Goal: Entertainment & Leisure: Consume media (video, audio)

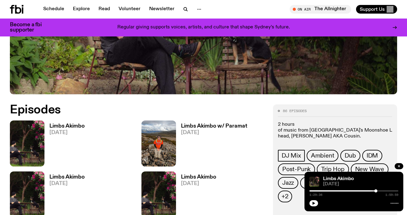
scroll to position [216, 0]
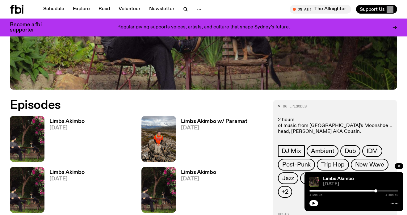
click at [82, 119] on h3 "Limbs Akimbo" at bounding box center [66, 121] width 35 height 5
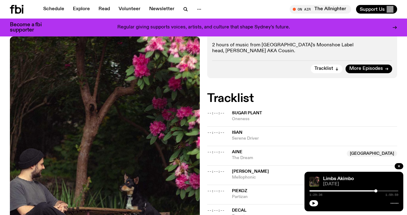
scroll to position [115, 0]
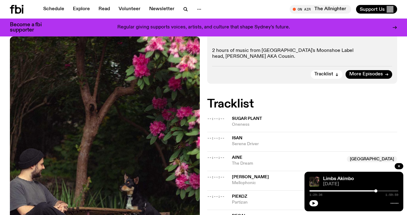
click at [236, 118] on span "Sugar Plant" at bounding box center [247, 118] width 30 height 4
click at [220, 119] on span "--:--:--" at bounding box center [215, 118] width 17 height 5
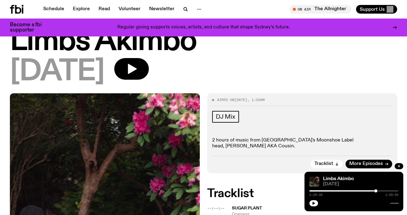
scroll to position [0, 0]
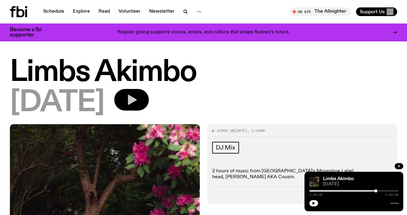
click at [149, 101] on button "button" at bounding box center [131, 100] width 35 height 22
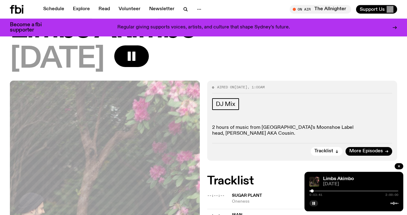
scroll to position [39, 0]
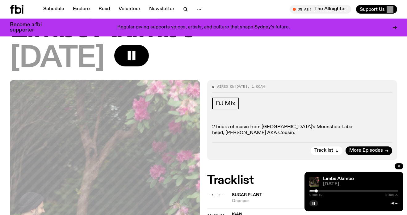
click at [316, 190] on div at bounding box center [316, 190] width 3 height 3
drag, startPoint x: 316, startPoint y: 190, endPoint x: 320, endPoint y: 190, distance: 3.4
click at [320, 190] on div at bounding box center [317, 190] width 3 height 3
click at [320, 190] on div at bounding box center [319, 190] width 3 height 3
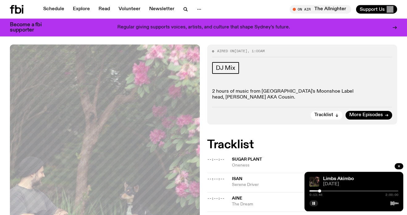
scroll to position [94, 0]
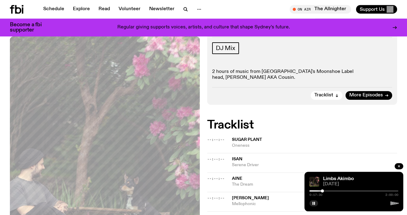
drag, startPoint x: 321, startPoint y: 190, endPoint x: 327, endPoint y: 190, distance: 6.5
click at [324, 190] on div at bounding box center [322, 190] width 3 height 3
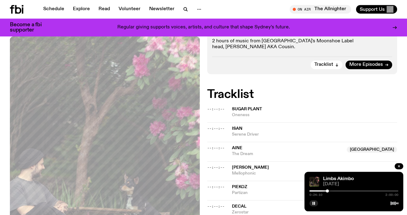
scroll to position [134, 0]
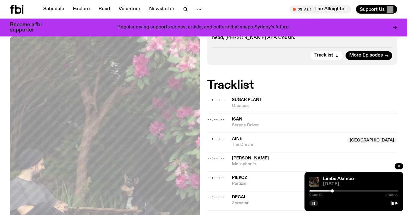
drag, startPoint x: 328, startPoint y: 191, endPoint x: 332, endPoint y: 191, distance: 4.6
click at [332, 191] on div at bounding box center [332, 190] width 3 height 3
drag, startPoint x: 332, startPoint y: 191, endPoint x: 339, endPoint y: 191, distance: 6.5
click at [336, 191] on div at bounding box center [333, 190] width 3 height 3
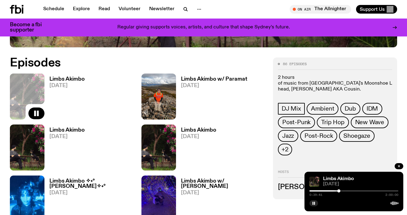
scroll to position [263, 0]
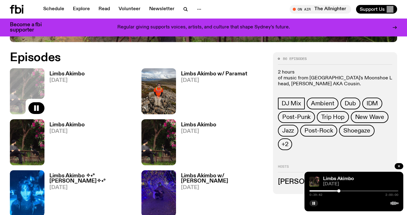
click at [78, 126] on h3 "Limbs Akimbo" at bounding box center [66, 124] width 35 height 5
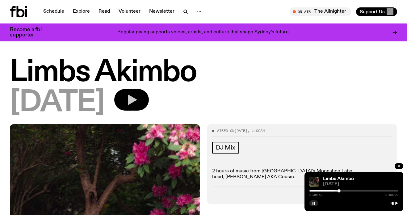
click at [138, 101] on icon "button" at bounding box center [131, 100] width 12 height 12
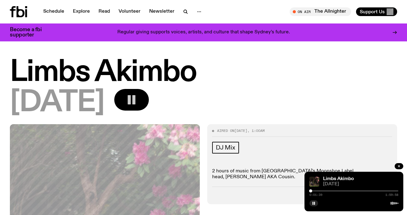
click at [311, 190] on div at bounding box center [310, 190] width 3 height 3
click at [312, 190] on div at bounding box center [311, 190] width 3 height 3
click at [311, 190] on div at bounding box center [311, 190] width 3 height 3
click at [311, 190] on div at bounding box center [310, 190] width 3 height 3
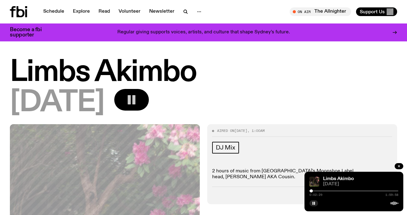
click at [311, 190] on div at bounding box center [311, 190] width 3 height 3
click at [312, 190] on div at bounding box center [311, 190] width 3 height 3
click at [312, 190] on div at bounding box center [312, 190] width 3 height 3
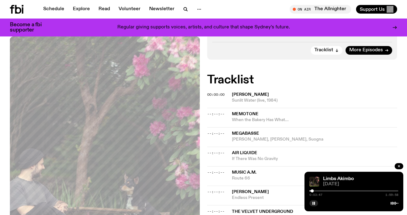
scroll to position [140, 0]
click at [313, 190] on div at bounding box center [312, 190] width 3 height 3
click at [314, 191] on div at bounding box center [313, 190] width 3 height 3
click at [314, 191] on div at bounding box center [314, 190] width 3 height 3
click at [315, 191] on div at bounding box center [314, 190] width 3 height 3
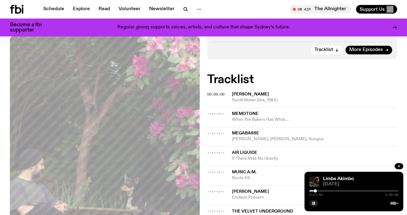
click at [315, 191] on div at bounding box center [315, 190] width 3 height 3
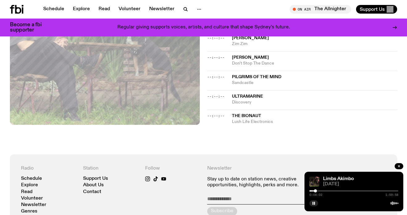
scroll to position [548, 0]
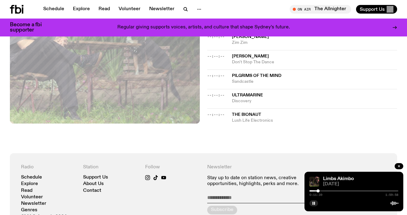
click at [318, 191] on div at bounding box center [317, 190] width 3 height 3
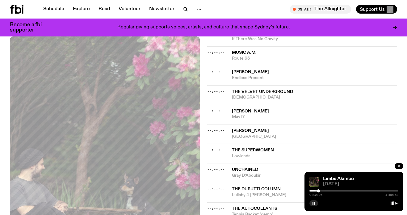
scroll to position [241, 0]
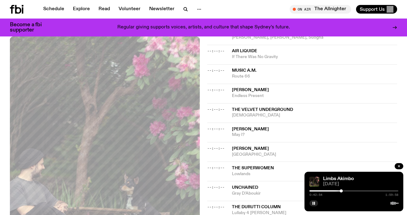
drag, startPoint x: 318, startPoint y: 191, endPoint x: 341, endPoint y: 194, distance: 22.9
click at [341, 194] on div "0:42:54 1:59:58" at bounding box center [353, 192] width 89 height 7
drag, startPoint x: 342, startPoint y: 191, endPoint x: 352, endPoint y: 192, distance: 10.0
click at [344, 192] on div at bounding box center [342, 190] width 3 height 3
drag, startPoint x: 352, startPoint y: 192, endPoint x: 361, endPoint y: 193, distance: 8.7
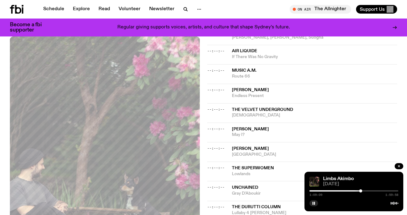
click at [361, 193] on div "1:09:09 1:59:58" at bounding box center [353, 192] width 89 height 7
drag, startPoint x: 361, startPoint y: 191, endPoint x: 370, endPoint y: 191, distance: 8.3
click at [370, 191] on div at bounding box center [369, 190] width 3 height 3
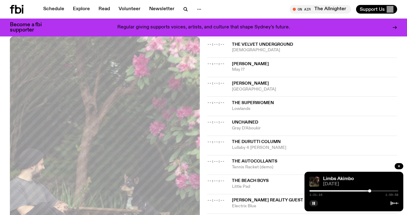
scroll to position [384, 0]
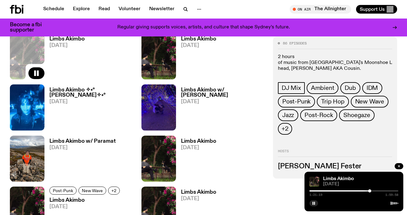
scroll to position [347, 0]
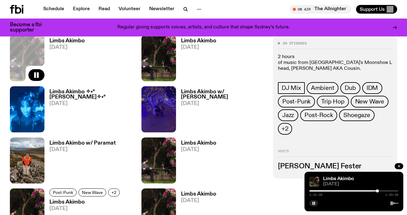
drag, startPoint x: 370, startPoint y: 191, endPoint x: 377, endPoint y: 191, distance: 6.8
click at [377, 191] on div at bounding box center [377, 190] width 3 height 3
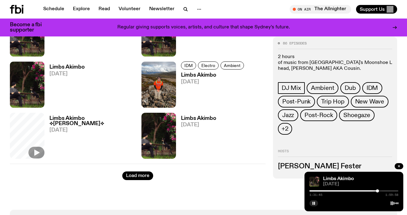
scroll to position [1191, 0]
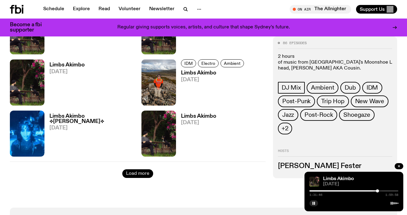
click at [145, 170] on button "Load more" at bounding box center [137, 173] width 31 height 9
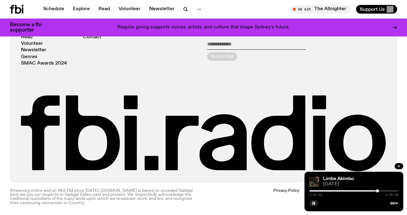
scroll to position [2012, 0]
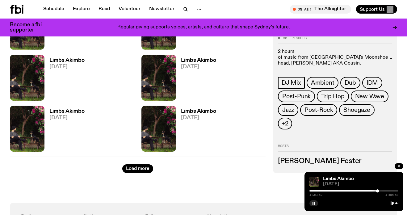
click at [144, 164] on div "Load more" at bounding box center [138, 165] width 256 height 16
click at [143, 168] on button "Load more" at bounding box center [137, 168] width 31 height 9
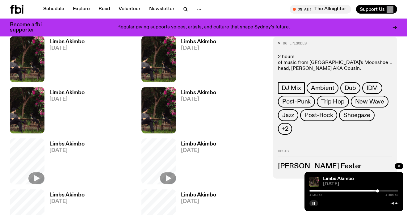
scroll to position [2334, 0]
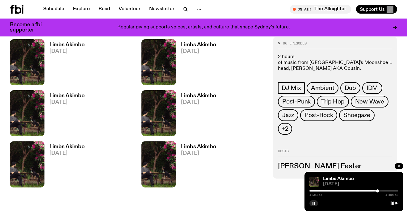
click at [78, 144] on h3 "Limbs Akimbo" at bounding box center [66, 146] width 35 height 5
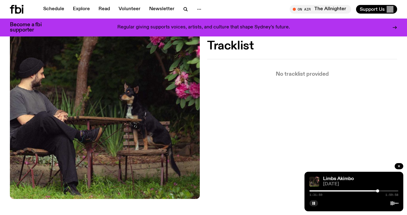
scroll to position [173, 0]
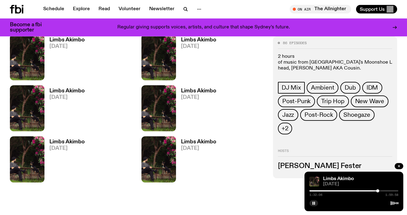
scroll to position [2336, 0]
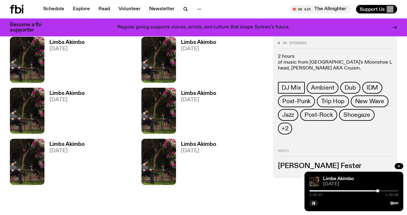
click at [78, 143] on h3 "Limbs Akimbo" at bounding box center [66, 144] width 35 height 5
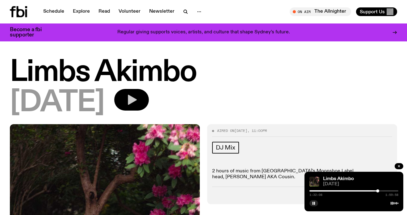
click at [133, 94] on button "button" at bounding box center [131, 100] width 35 height 22
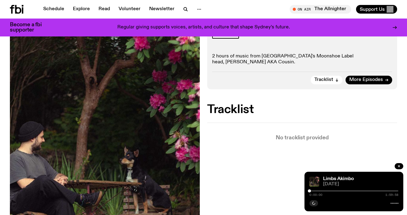
scroll to position [113, 0]
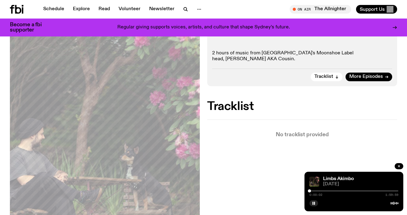
click at [312, 191] on div at bounding box center [353, 190] width 89 height 1
drag, startPoint x: 312, startPoint y: 191, endPoint x: 316, endPoint y: 191, distance: 3.7
click at [316, 191] on div at bounding box center [315, 190] width 3 height 3
drag, startPoint x: 316, startPoint y: 191, endPoint x: 320, endPoint y: 191, distance: 4.3
click at [317, 191] on div at bounding box center [315, 190] width 3 height 3
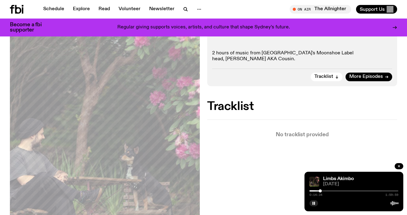
drag, startPoint x: 320, startPoint y: 191, endPoint x: 325, endPoint y: 191, distance: 4.6
click at [322, 191] on div at bounding box center [320, 190] width 3 height 3
drag, startPoint x: 325, startPoint y: 191, endPoint x: 331, endPoint y: 191, distance: 6.5
click at [331, 191] on div at bounding box center [330, 190] width 3 height 3
drag, startPoint x: 331, startPoint y: 191, endPoint x: 340, endPoint y: 191, distance: 8.6
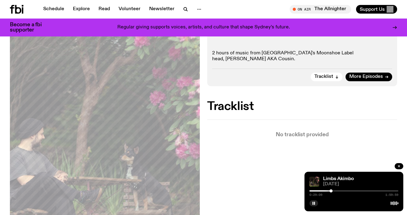
click at [332, 191] on div at bounding box center [330, 190] width 3 height 3
drag, startPoint x: 340, startPoint y: 191, endPoint x: 345, endPoint y: 191, distance: 5.6
click at [341, 191] on div at bounding box center [339, 190] width 3 height 3
drag, startPoint x: 345, startPoint y: 191, endPoint x: 357, endPoint y: 190, distance: 11.7
click at [353, 190] on div at bounding box center [350, 190] width 3 height 3
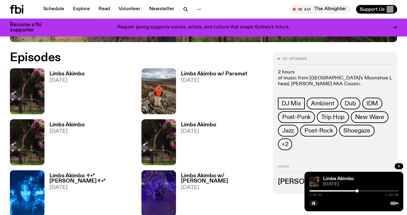
scroll to position [263, 0]
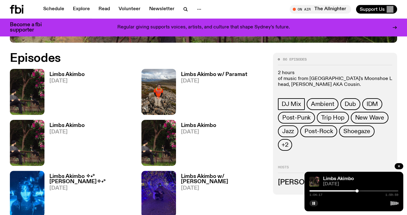
click at [199, 124] on h3 "Limbs Akimbo" at bounding box center [198, 125] width 35 height 5
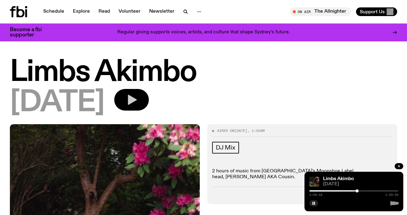
click at [137, 99] on icon "button" at bounding box center [132, 100] width 9 height 10
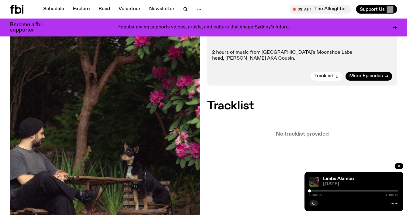
scroll to position [101, 0]
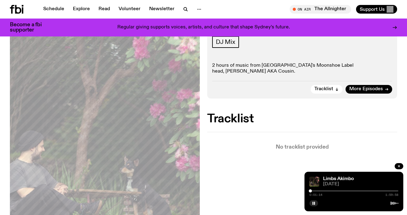
click at [310, 191] on div at bounding box center [310, 190] width 3 height 3
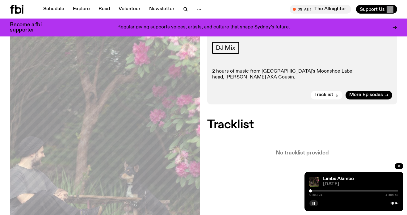
scroll to position [92, 0]
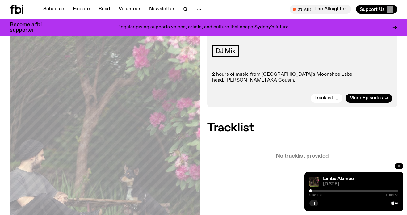
click at [311, 191] on div at bounding box center [310, 190] width 3 height 3
click at [311, 191] on div at bounding box center [311, 190] width 3 height 3
click at [312, 191] on div at bounding box center [312, 190] width 3 height 3
click at [313, 191] on div at bounding box center [312, 190] width 3 height 3
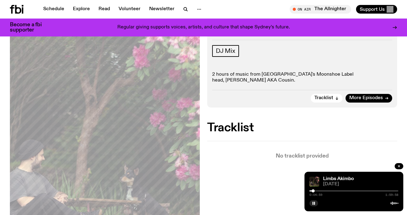
click at [313, 191] on div at bounding box center [312, 190] width 3 height 3
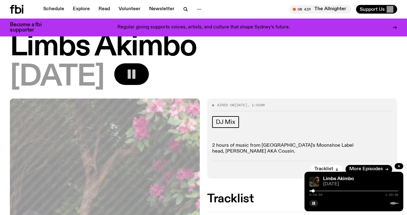
scroll to position [20, 0]
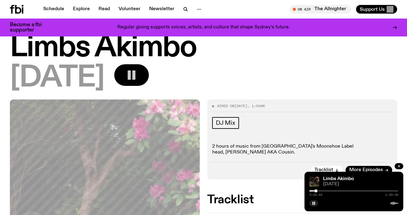
click at [316, 192] on div at bounding box center [315, 190] width 3 height 3
click at [318, 191] on div at bounding box center [317, 190] width 3 height 3
drag, startPoint x: 318, startPoint y: 191, endPoint x: 323, endPoint y: 192, distance: 5.3
click at [320, 192] on div at bounding box center [318, 190] width 3 height 3
drag, startPoint x: 323, startPoint y: 191, endPoint x: 334, endPoint y: 191, distance: 10.8
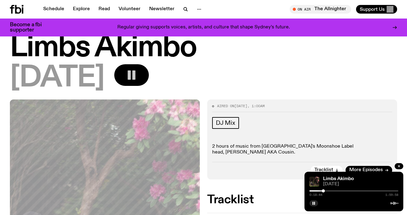
click at [325, 191] on div at bounding box center [323, 190] width 3 height 3
drag, startPoint x: 334, startPoint y: 191, endPoint x: 329, endPoint y: 191, distance: 4.9
click at [329, 191] on div at bounding box center [330, 190] width 3 height 3
drag, startPoint x: 329, startPoint y: 191, endPoint x: 337, endPoint y: 191, distance: 7.7
click at [336, 191] on div at bounding box center [333, 190] width 3 height 3
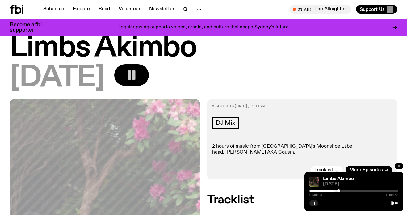
drag, startPoint x: 337, startPoint y: 191, endPoint x: 341, endPoint y: 191, distance: 4.0
click at [340, 191] on div at bounding box center [338, 190] width 3 height 3
drag, startPoint x: 341, startPoint y: 191, endPoint x: 345, endPoint y: 192, distance: 4.6
click at [345, 192] on div at bounding box center [344, 190] width 3 height 3
drag, startPoint x: 346, startPoint y: 190, endPoint x: 353, endPoint y: 190, distance: 7.4
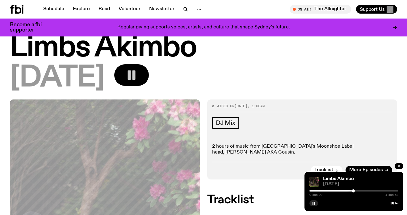
click at [353, 190] on div at bounding box center [353, 190] width 3 height 3
drag, startPoint x: 353, startPoint y: 190, endPoint x: 357, endPoint y: 191, distance: 3.7
click at [357, 191] on div at bounding box center [355, 190] width 3 height 3
drag, startPoint x: 357, startPoint y: 191, endPoint x: 364, endPoint y: 191, distance: 7.4
click at [364, 191] on div at bounding box center [363, 190] width 3 height 3
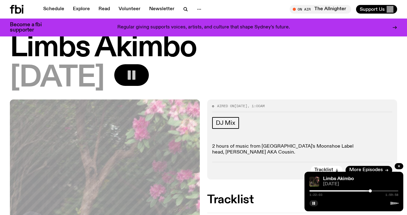
drag, startPoint x: 365, startPoint y: 191, endPoint x: 370, endPoint y: 191, distance: 5.6
click at [370, 191] on div at bounding box center [370, 190] width 3 height 3
drag, startPoint x: 370, startPoint y: 190, endPoint x: 352, endPoint y: 190, distance: 18.8
click at [352, 190] on div at bounding box center [351, 190] width 3 height 3
click at [353, 191] on div at bounding box center [352, 190] width 3 height 3
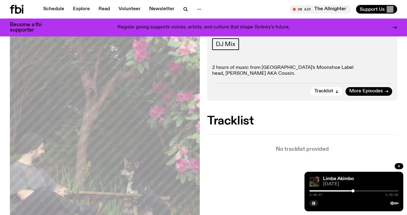
scroll to position [97, 0]
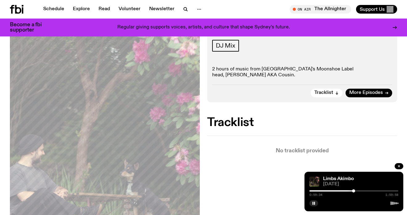
click at [354, 191] on div at bounding box center [353, 190] width 3 height 3
click at [354, 191] on div at bounding box center [354, 190] width 3 height 3
click at [355, 191] on div at bounding box center [354, 190] width 3 height 3
click at [356, 191] on div at bounding box center [355, 190] width 3 height 3
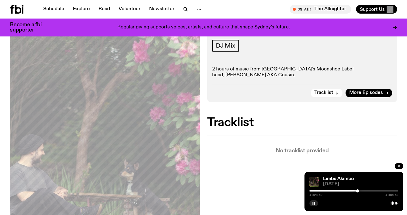
click at [357, 191] on div at bounding box center [357, 190] width 3 height 3
click at [358, 191] on div at bounding box center [357, 190] width 3 height 3
